Goal: Navigation & Orientation: Find specific page/section

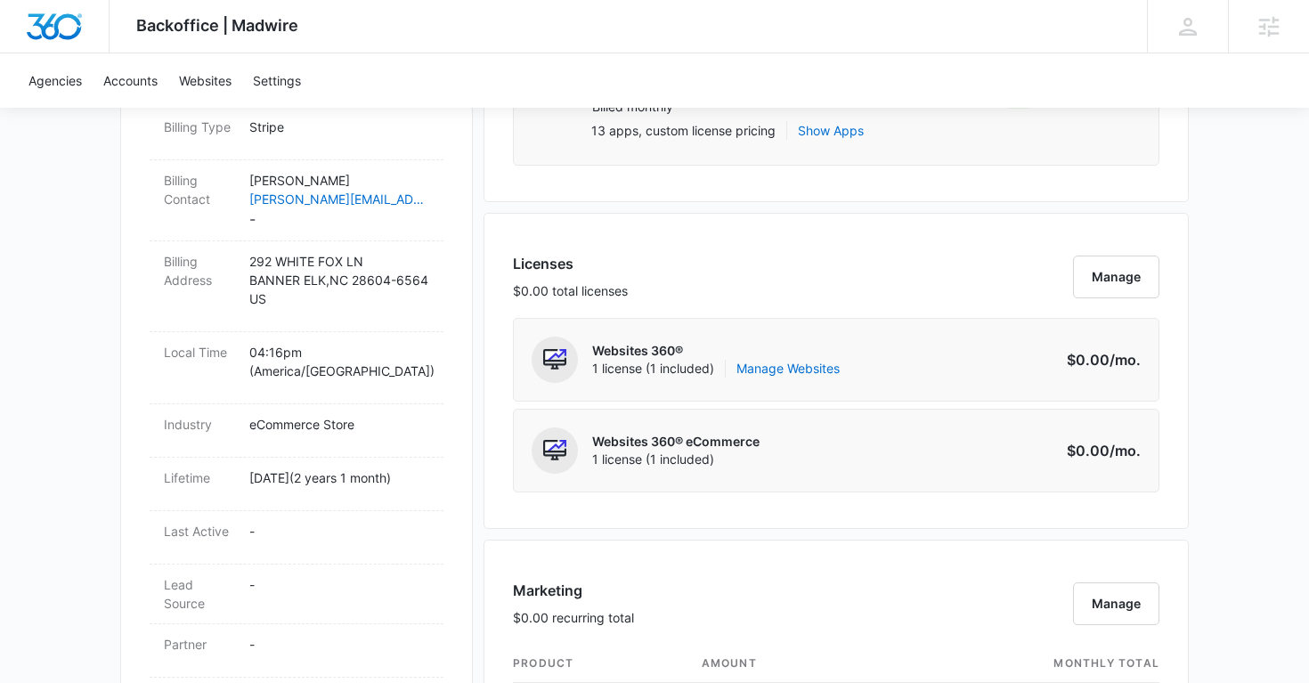
scroll to position [612, 0]
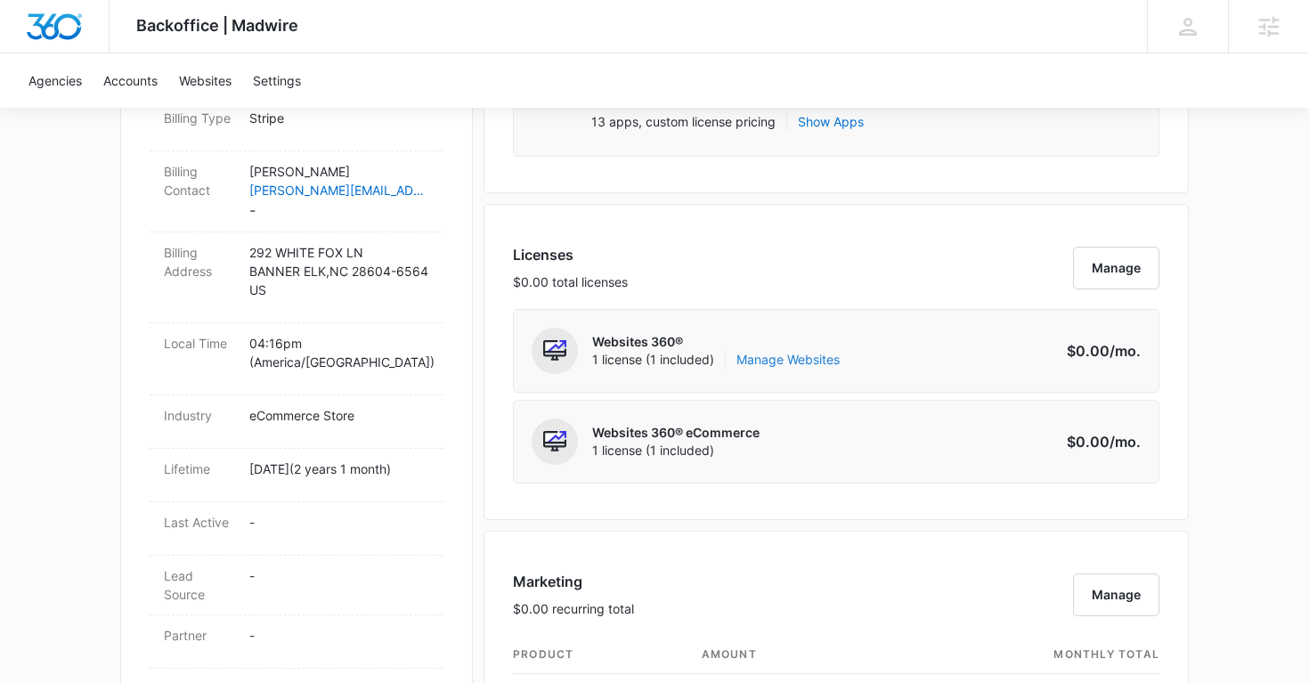
click at [783, 364] on link "Manage Websites" at bounding box center [787, 360] width 103 height 18
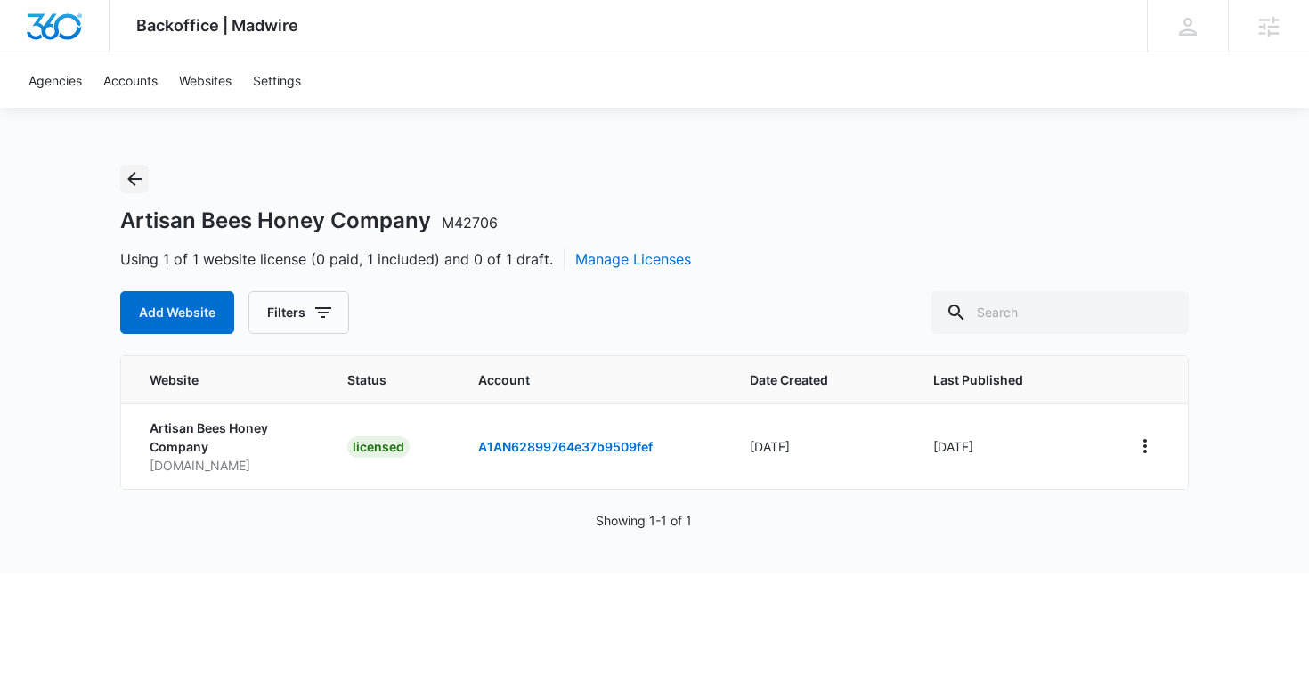
click at [131, 176] on icon "Back" at bounding box center [134, 179] width 14 height 14
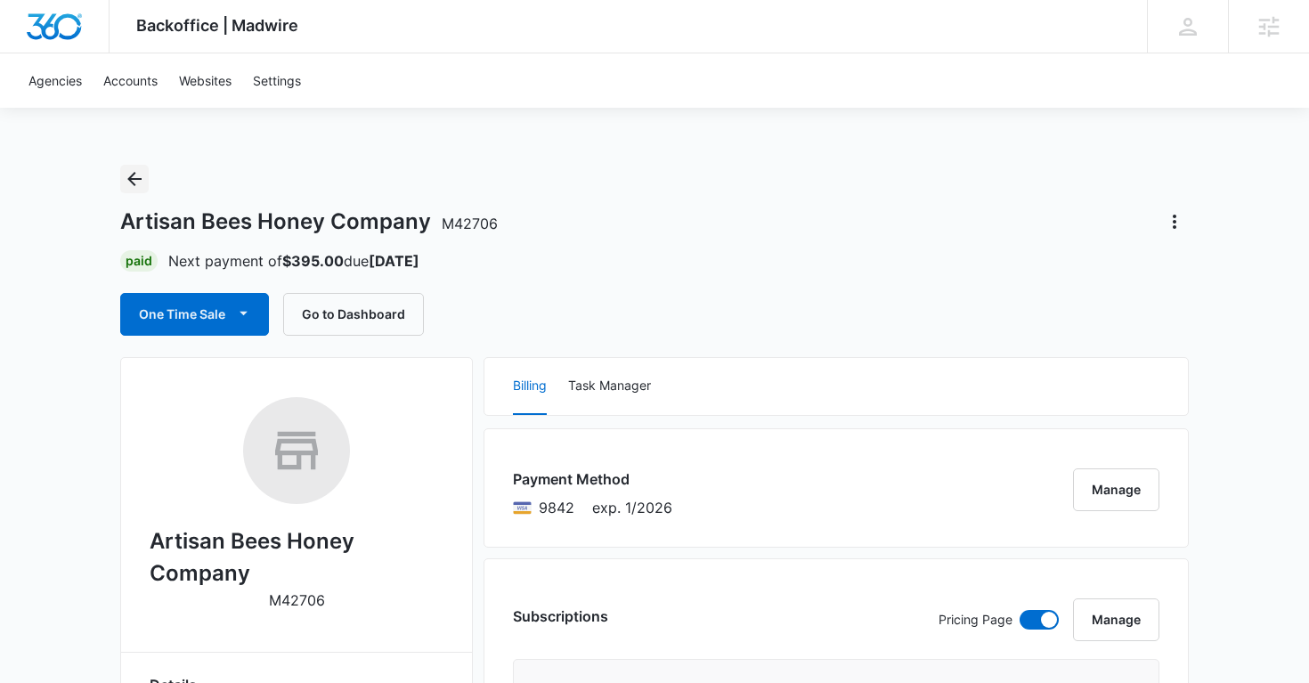
click at [142, 183] on icon "Back" at bounding box center [134, 178] width 21 height 21
